Goal: Transaction & Acquisition: Purchase product/service

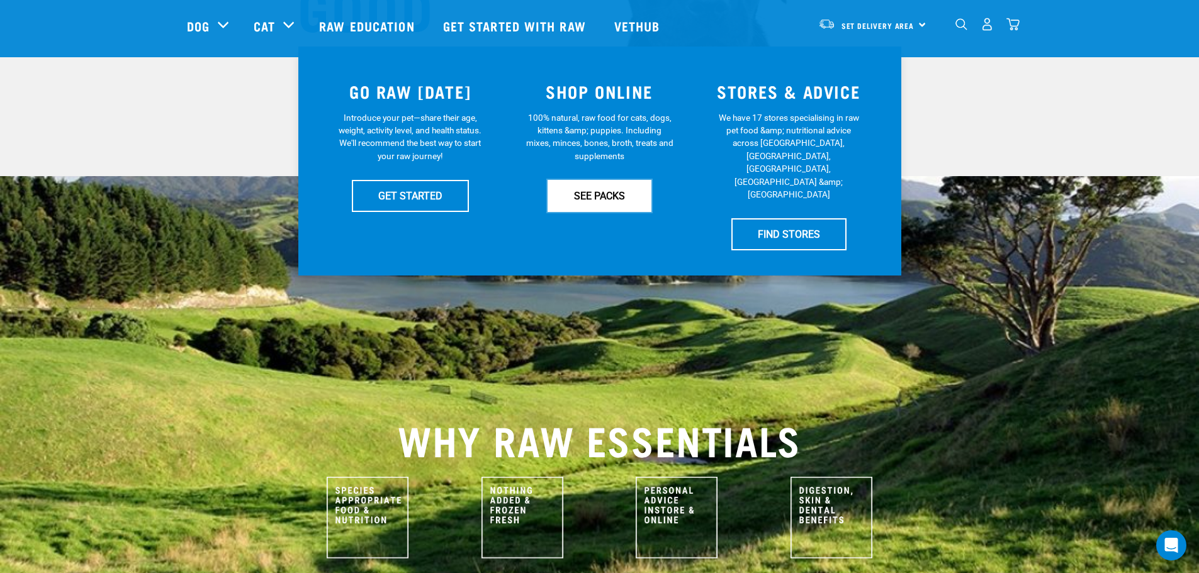
click at [609, 189] on link "SEE PACKS" at bounding box center [600, 195] width 104 height 31
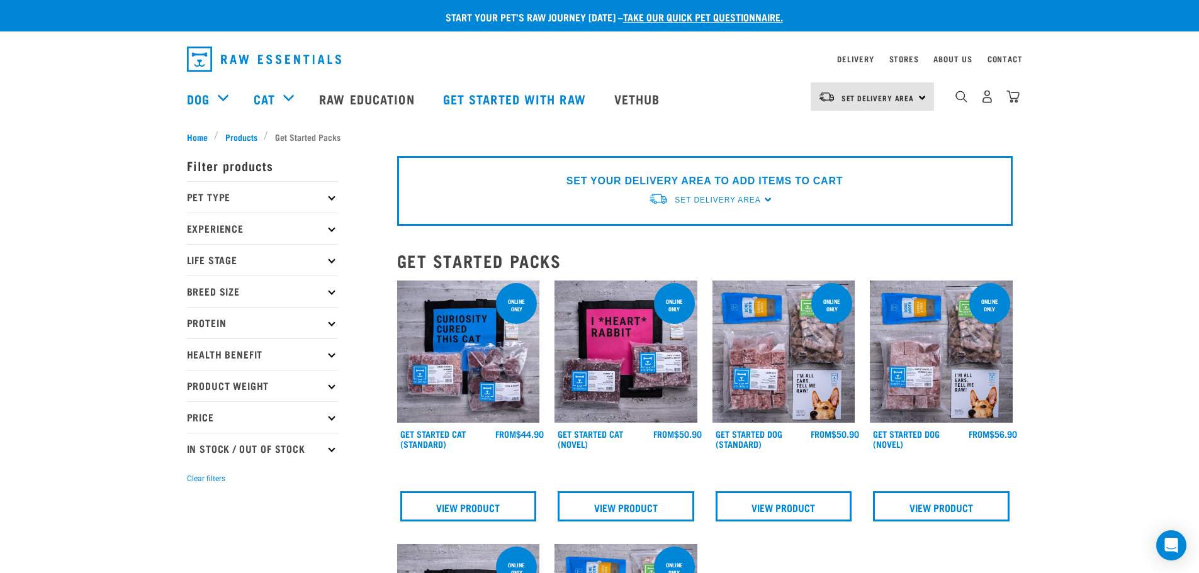
click at [208, 228] on p "Experience" at bounding box center [262, 228] width 151 height 31
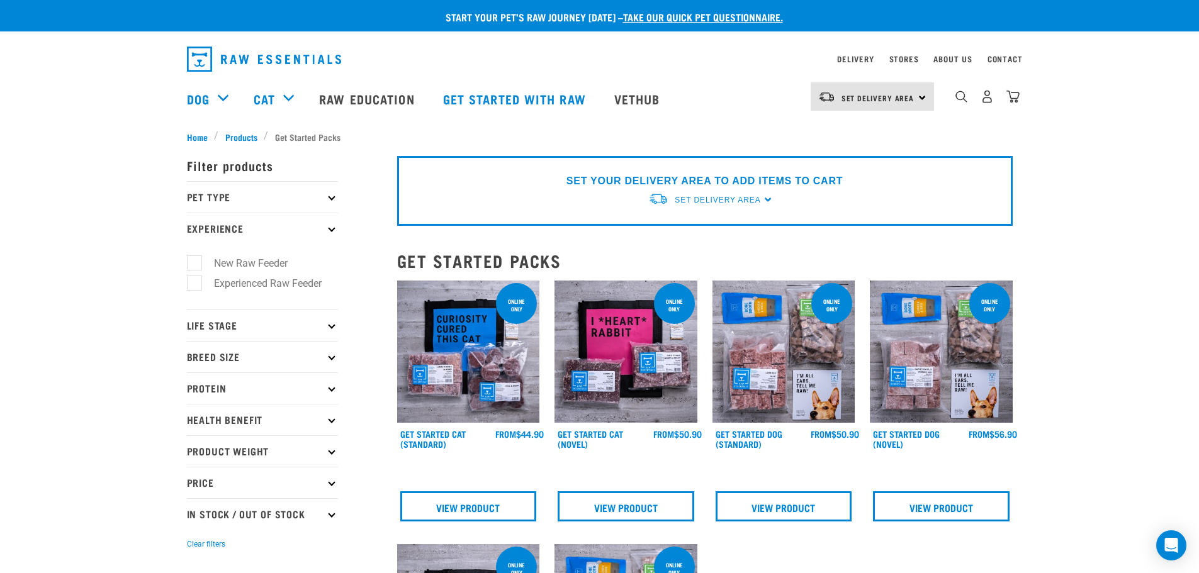
click at [201, 484] on p "Price" at bounding box center [262, 482] width 151 height 31
